Goal: Transaction & Acquisition: Purchase product/service

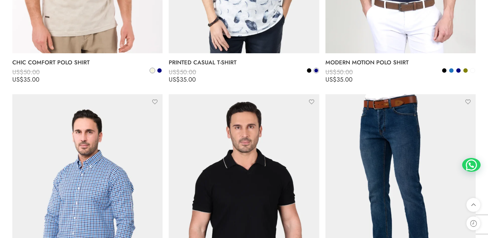
scroll to position [862, 0]
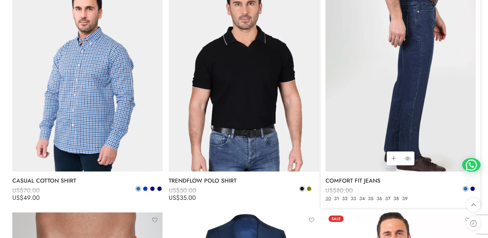
drag, startPoint x: 391, startPoint y: 104, endPoint x: 412, endPoint y: 81, distance: 31.6
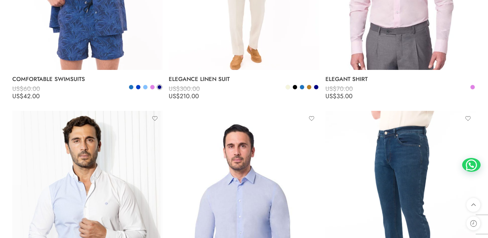
scroll to position [1448, 0]
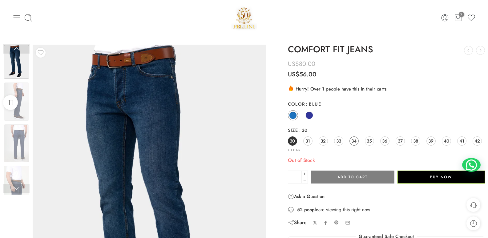
click at [353, 140] on span "34" at bounding box center [353, 141] width 5 height 8
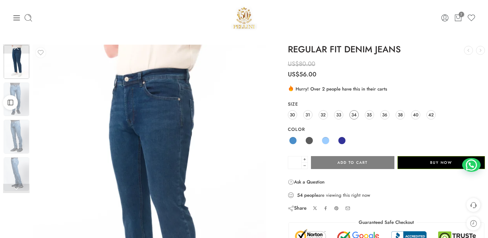
click at [352, 116] on span "34" at bounding box center [353, 115] width 5 height 8
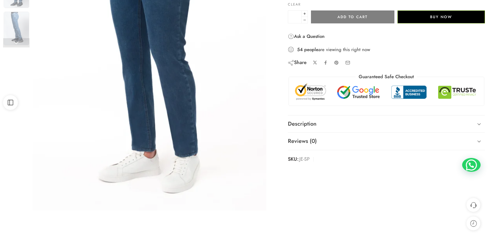
scroll to position [154, 0]
